Goal: Information Seeking & Learning: Learn about a topic

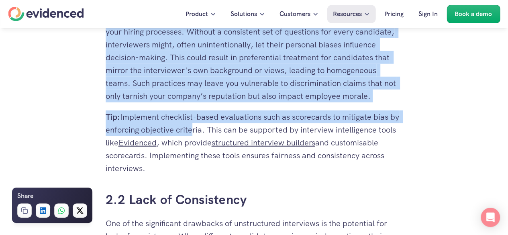
scroll to position [1044, 0]
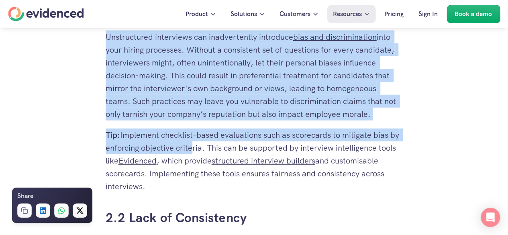
drag, startPoint x: 105, startPoint y: 108, endPoint x: 385, endPoint y: 105, distance: 279.8
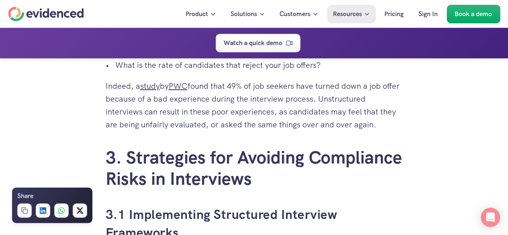
scroll to position [1806, 0]
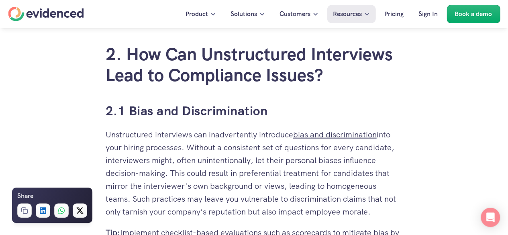
scroll to position [963, 0]
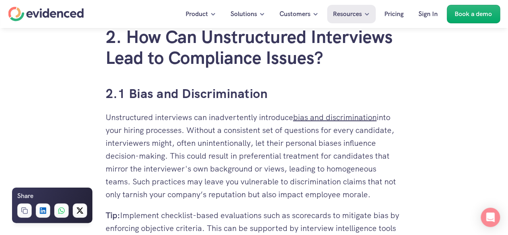
drag, startPoint x: 381, startPoint y: 171, endPoint x: 100, endPoint y: 87, distance: 294.2
copy div "1.7 Lore ips Dolorsitametco Adipiscingel seddoeiusm tem incididuntutl etdolorem…"
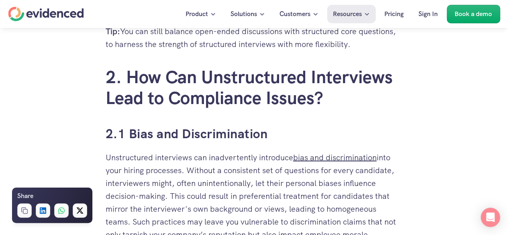
click at [351, 100] on h2 "2. How Can Unstructured Interviews Lead to Compliance Issues?" at bounding box center [254, 88] width 297 height 43
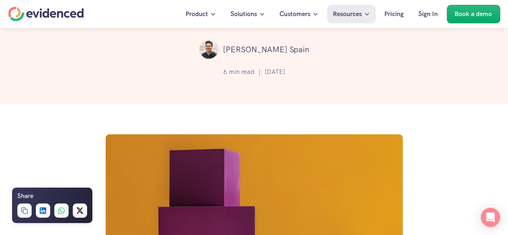
scroll to position [120, 0]
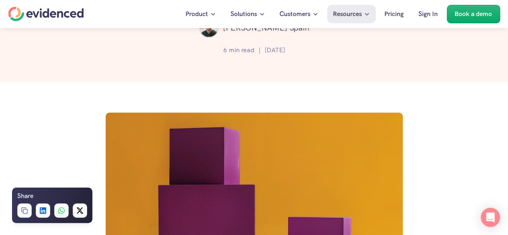
drag, startPoint x: 127, startPoint y: 65, endPoint x: 312, endPoint y: 66, distance: 185.5
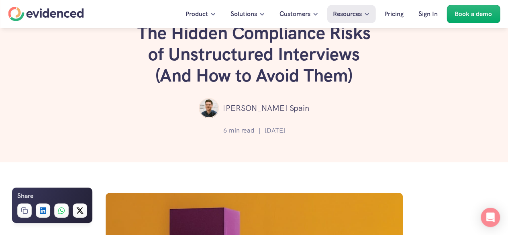
copy div "The Hidden Compliance Risks of Unstructured Interviews (And How to Avoid Them) …"
